Goal: Information Seeking & Learning: Learn about a topic

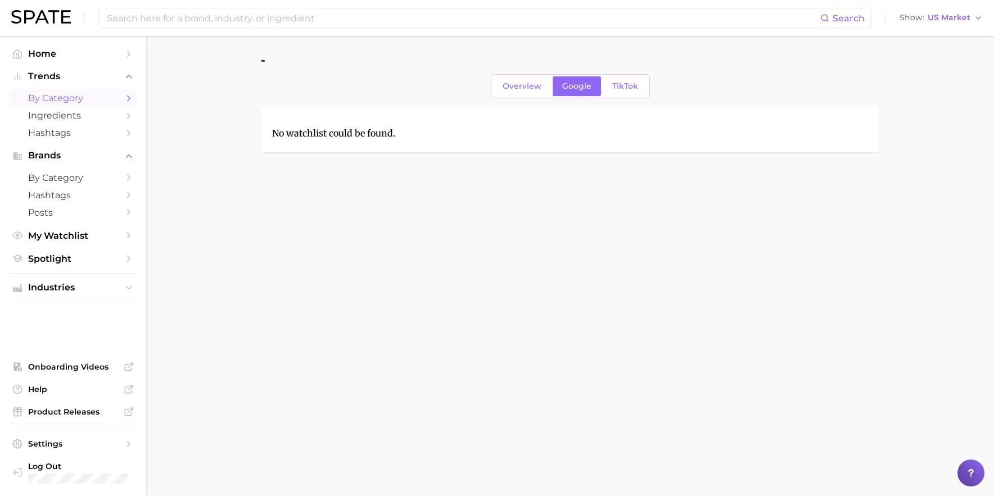
click at [61, 97] on span "by Category" at bounding box center [73, 98] width 90 height 11
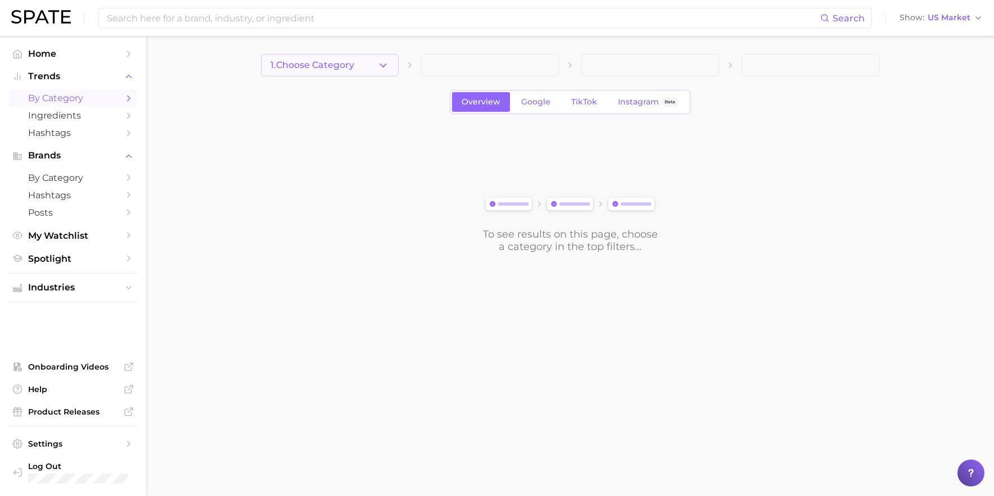
click at [357, 64] on button "1. Choose Category" at bounding box center [330, 65] width 138 height 22
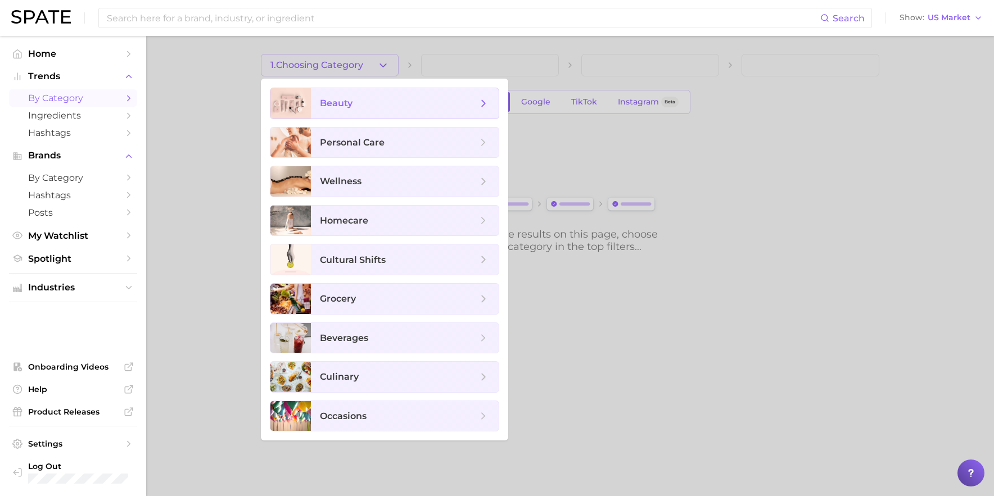
click at [347, 110] on span "beauty" at bounding box center [405, 103] width 188 height 30
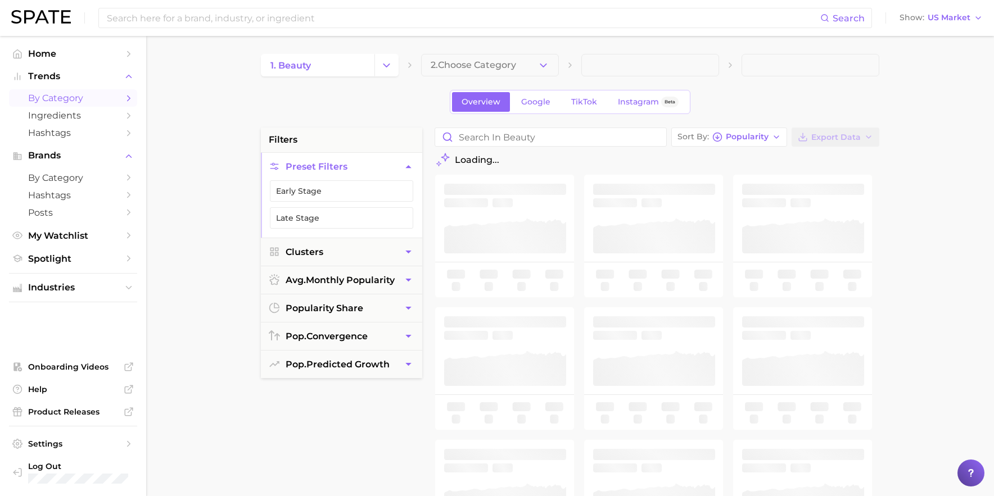
click at [486, 62] on span "2. Choose Category" at bounding box center [473, 65] width 85 height 10
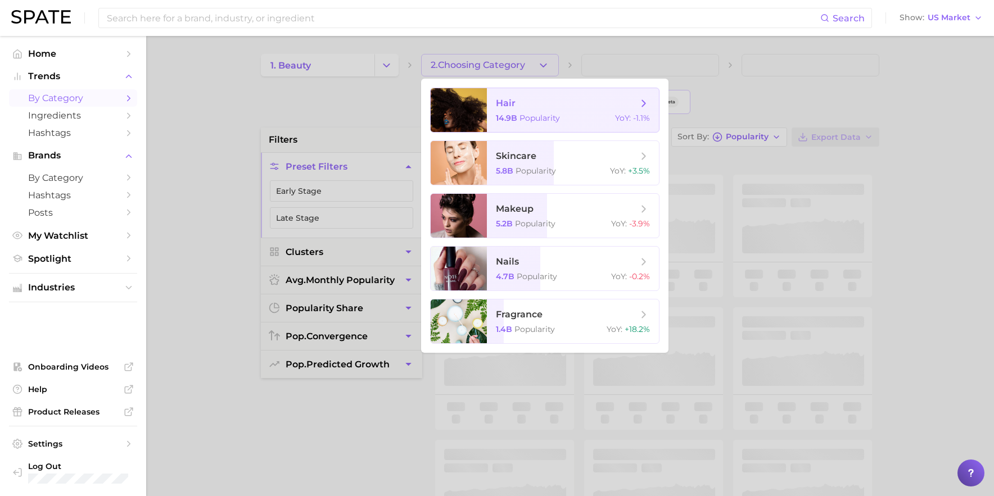
click at [514, 103] on span "hair" at bounding box center [506, 103] width 20 height 11
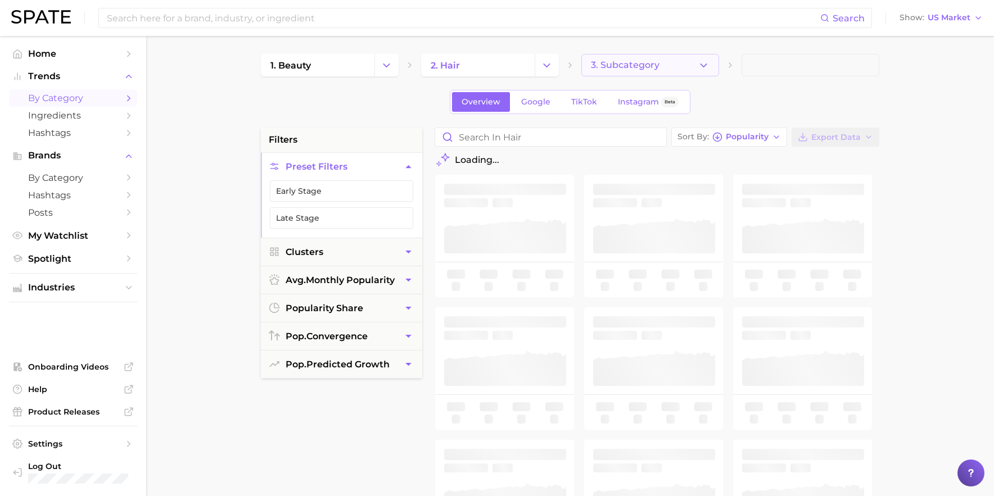
click at [635, 64] on span "3. Subcategory" at bounding box center [625, 65] width 69 height 10
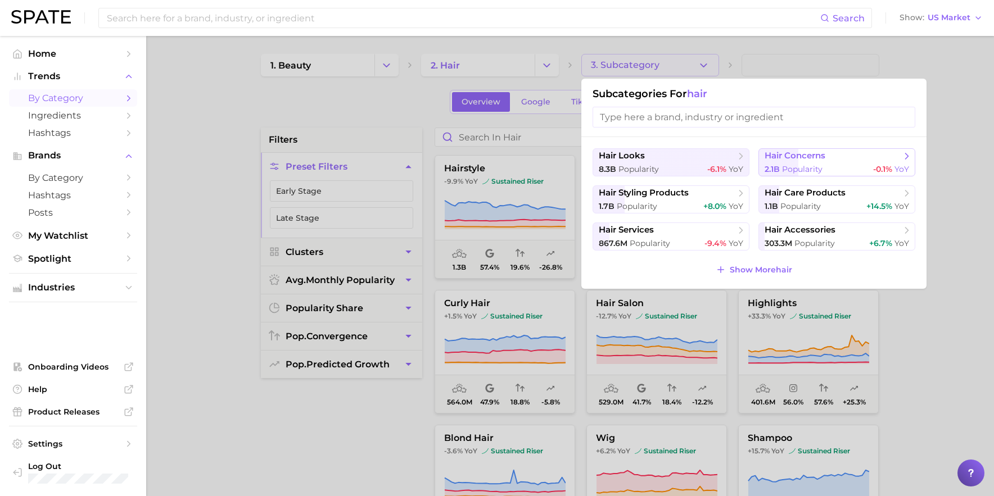
click at [783, 155] on span "hair concerns" at bounding box center [794, 156] width 61 height 11
